Goal: Find contact information: Find contact information

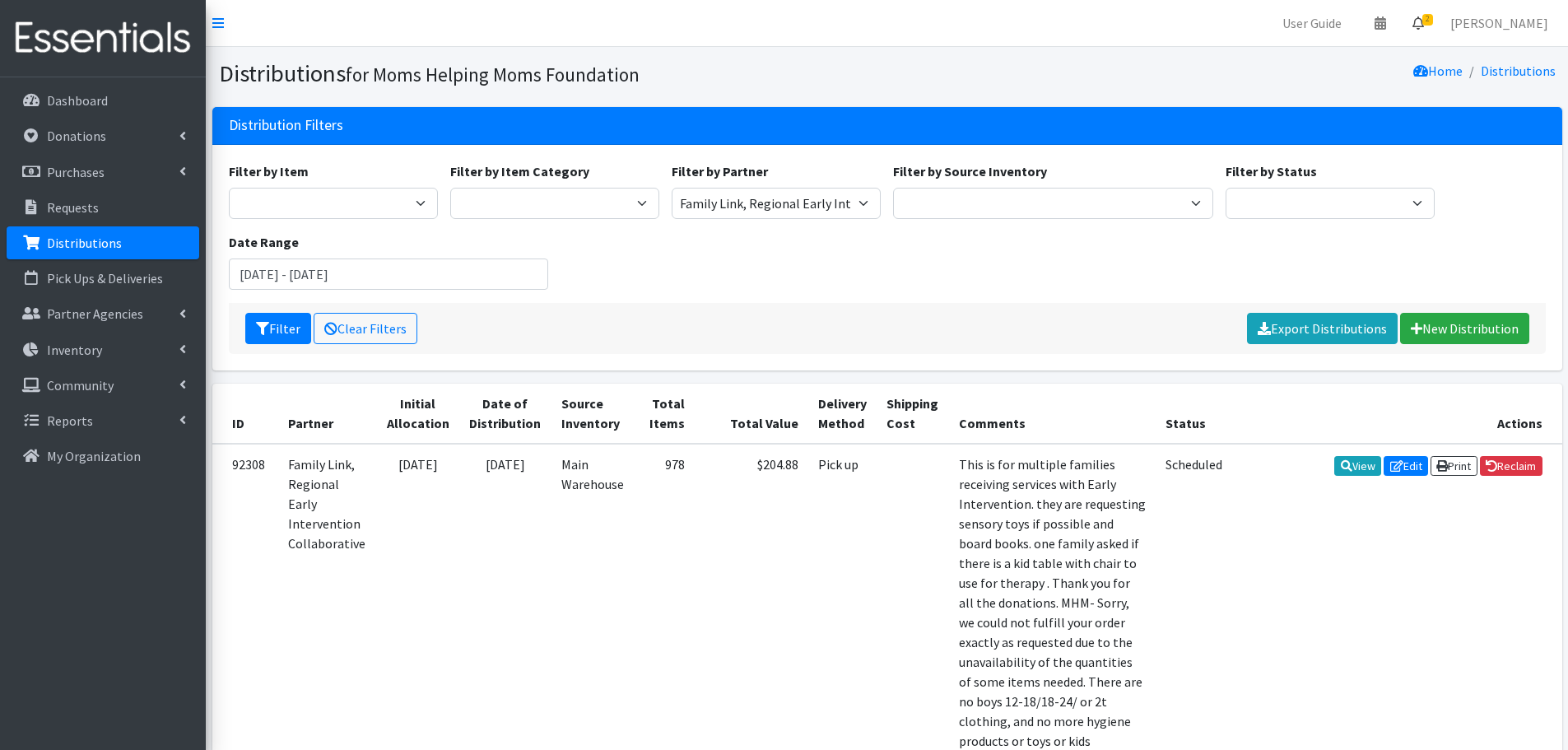
click at [1425, 20] on icon at bounding box center [1419, 23] width 12 height 13
click at [1290, 60] on link "2 Requests" at bounding box center [1320, 58] width 233 height 33
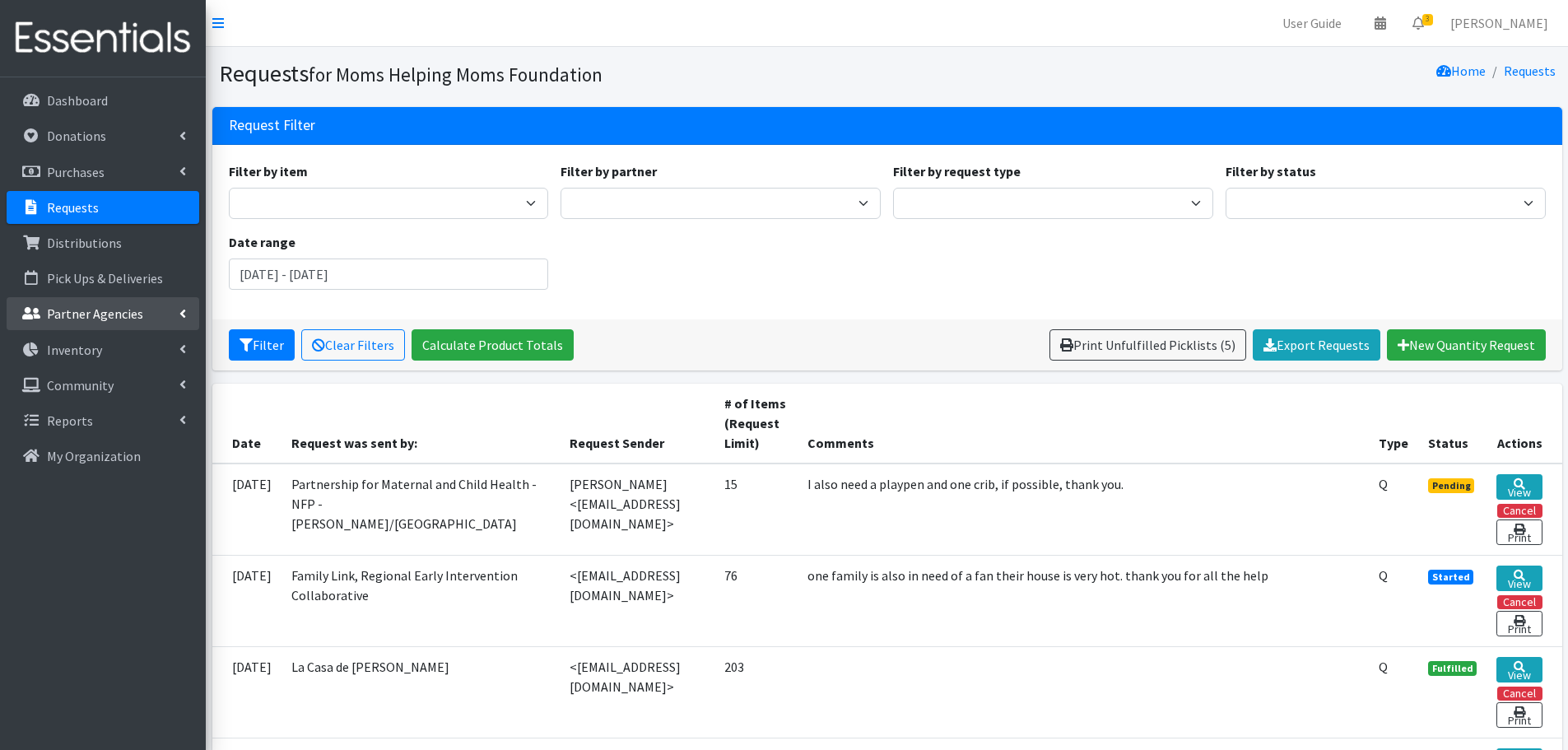
click at [116, 310] on p "Partner Agencies" at bounding box center [95, 314] width 97 height 17
click at [88, 347] on link "All Partners" at bounding box center [103, 350] width 192 height 33
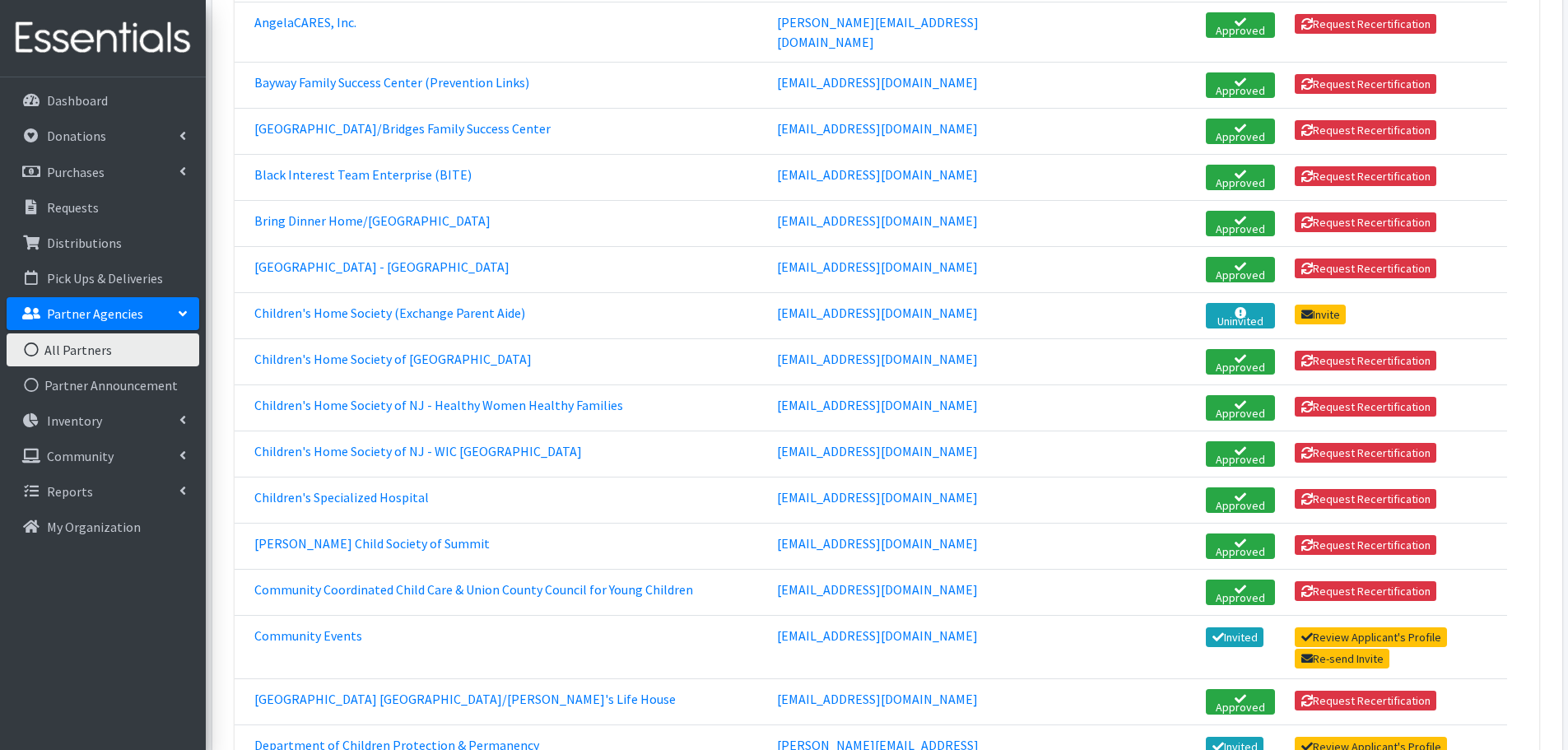
scroll to position [824, 0]
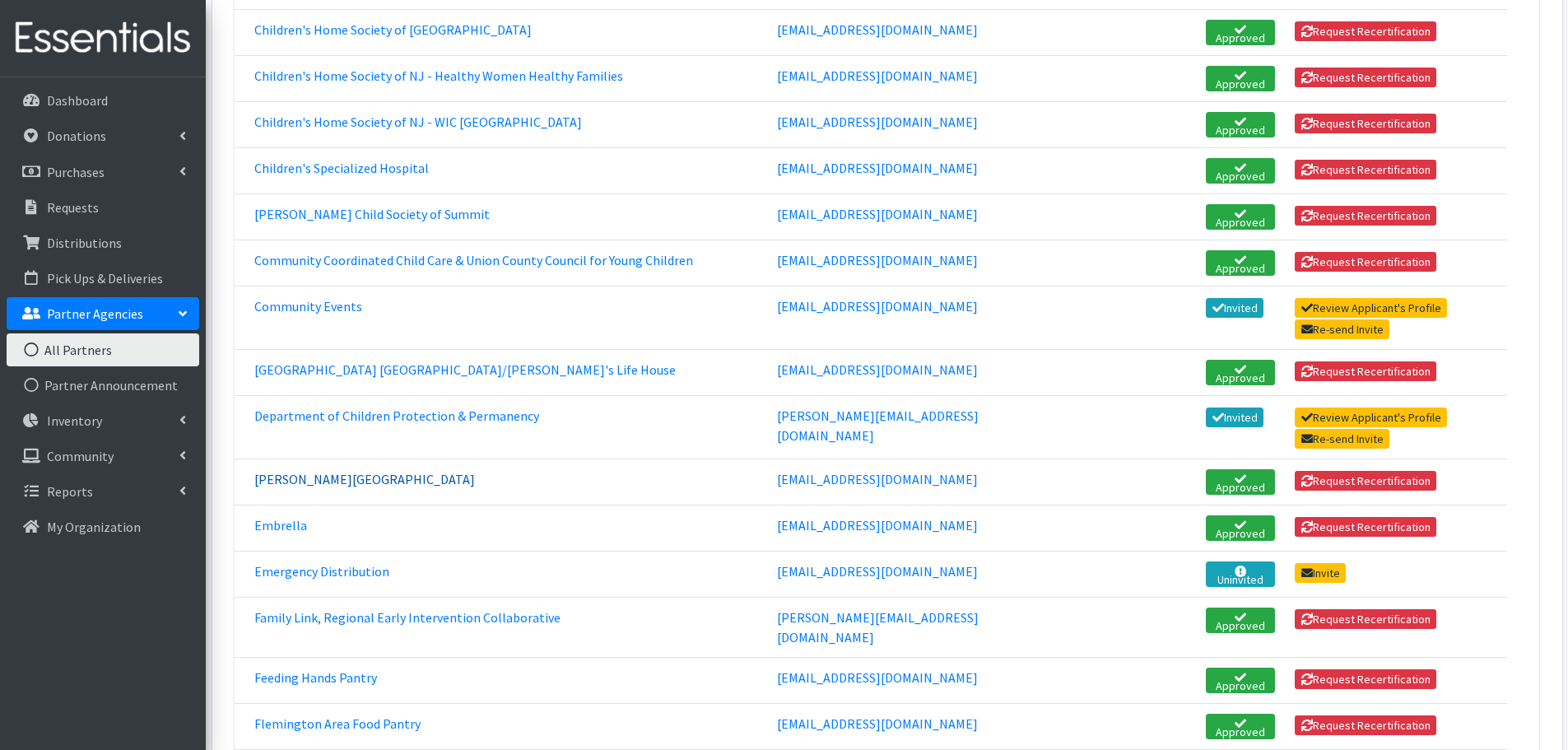
click at [332, 471] on link "[PERSON_NAME][GEOGRAPHIC_DATA]" at bounding box center [365, 479] width 221 height 17
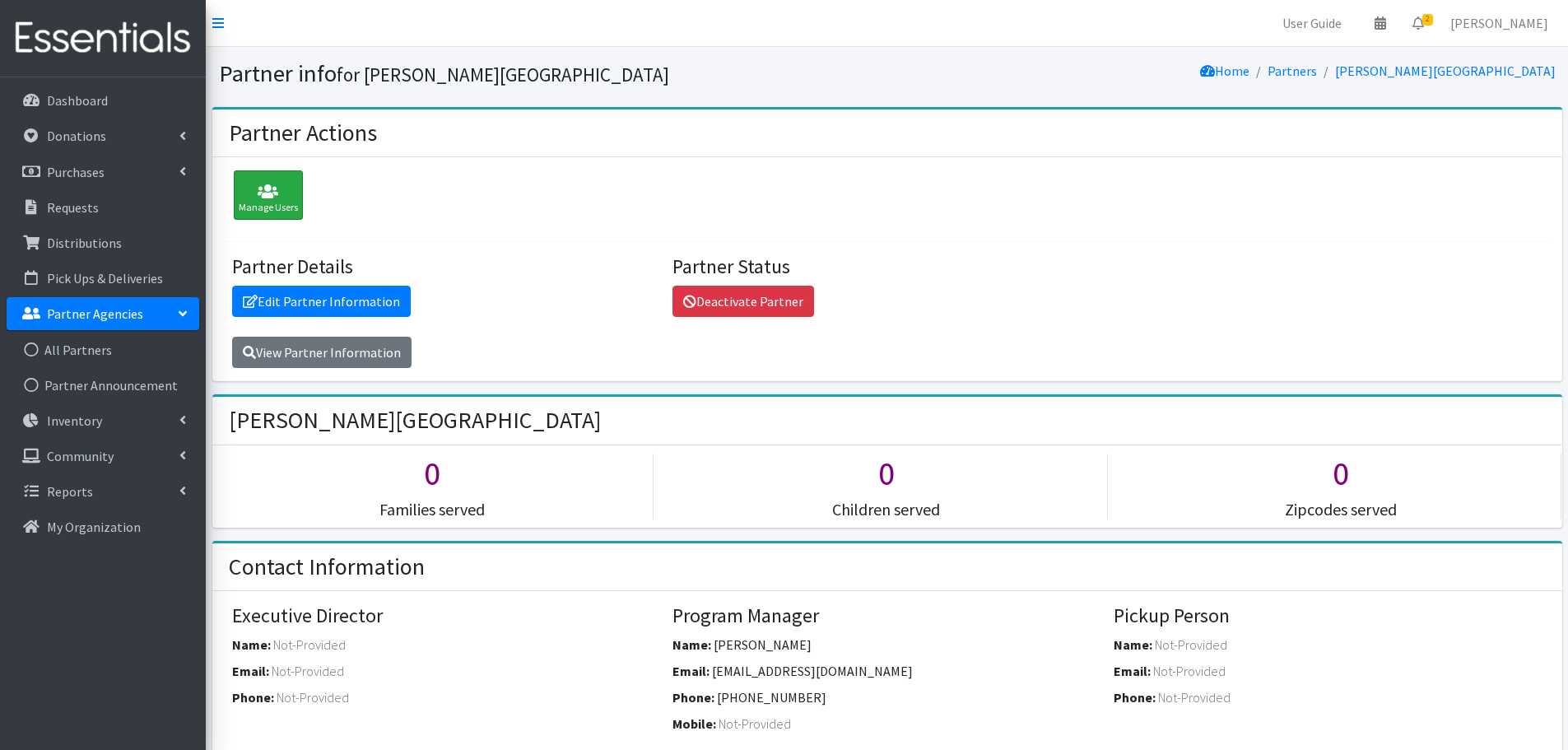
click at [269, 196] on icon at bounding box center [269, 191] width 60 height 17
